Goal: Information Seeking & Learning: Understand process/instructions

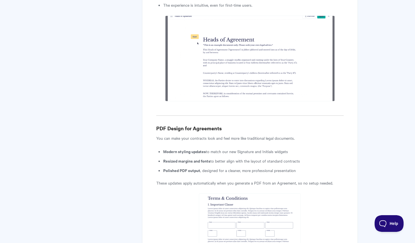
scroll to position [2014, 0]
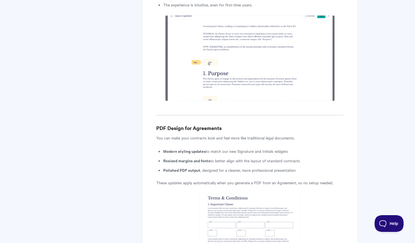
click at [232, 56] on img at bounding box center [249, 58] width 169 height 86
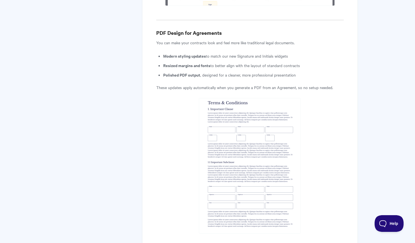
scroll to position [2109, 0]
click at [245, 84] on p "These updates apply automatically when you generate a PDF from an Agreement, so…" at bounding box center [249, 87] width 187 height 7
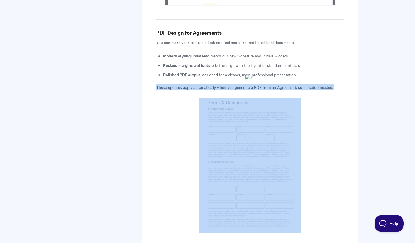
click at [245, 84] on p "These updates apply automatically when you generate a PDF from an Agreement, so…" at bounding box center [249, 87] width 187 height 7
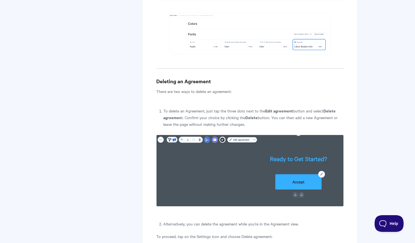
scroll to position [2740, 0]
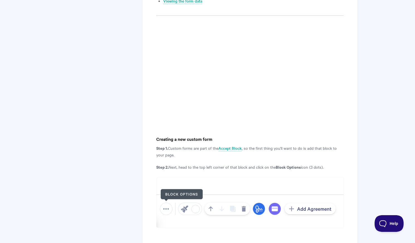
scroll to position [259, 0]
